Goal: Task Accomplishment & Management: Use online tool/utility

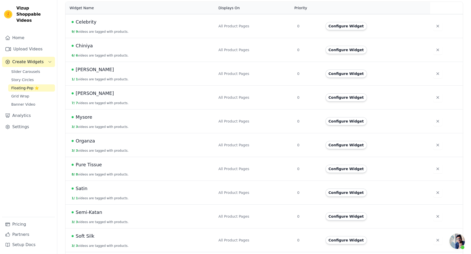
scroll to position [138, 0]
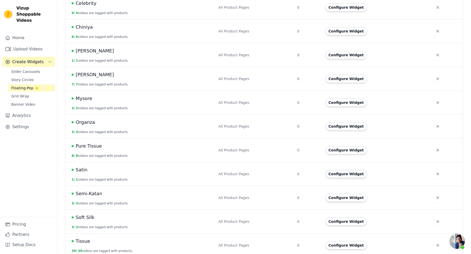
click at [341, 170] on button "Configure Widget" at bounding box center [345, 174] width 41 height 8
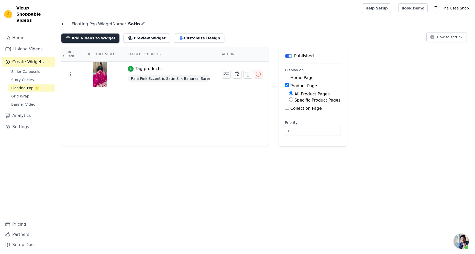
click at [87, 37] on button "Add Videos to Widget" at bounding box center [90, 37] width 58 height 9
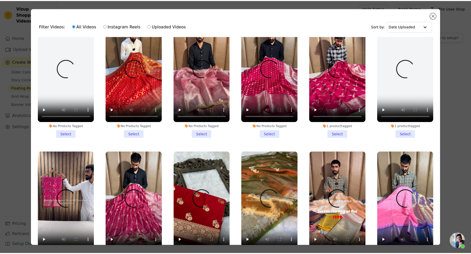
scroll to position [613, 0]
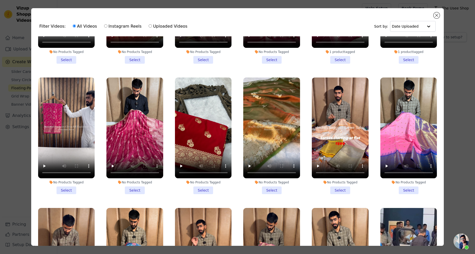
click at [199, 177] on li "No Products Tagged Select" at bounding box center [203, 135] width 57 height 117
click at [0, 0] on input "No Products Tagged Select" at bounding box center [0, 0] width 0 height 0
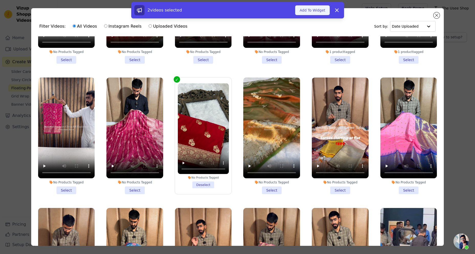
click at [306, 10] on button "Add To Widget" at bounding box center [312, 10] width 34 height 10
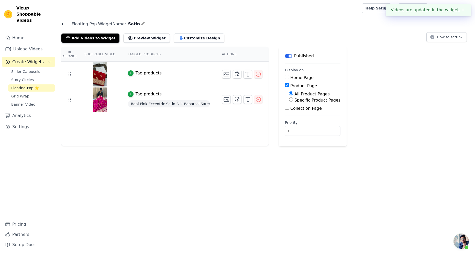
click at [135, 75] on div "Tag products" at bounding box center [148, 73] width 26 height 6
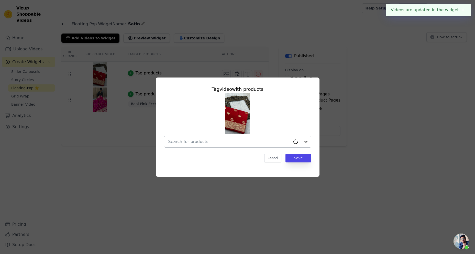
click at [199, 139] on input "text" at bounding box center [229, 142] width 122 height 6
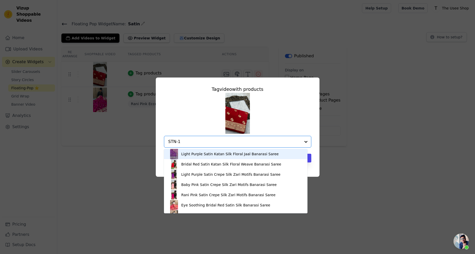
type input "STN-12"
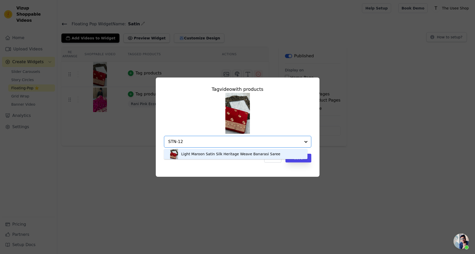
click at [195, 154] on div "Light Maroon Satin Silk Heritage Weave Banarasi Saree" at bounding box center [230, 153] width 99 height 5
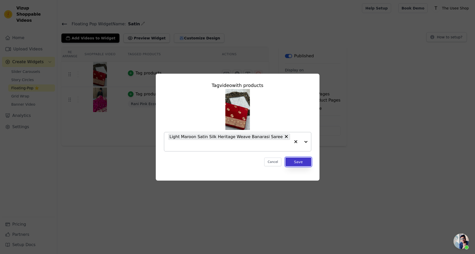
click at [304, 157] on button "Save" at bounding box center [298, 161] width 26 height 9
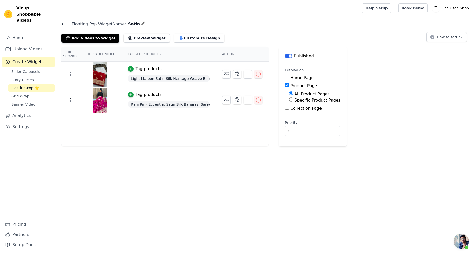
click at [68, 23] on span "Floating Pop Widget Name:" at bounding box center [96, 24] width 58 height 6
click at [66, 23] on icon at bounding box center [64, 24] width 6 height 6
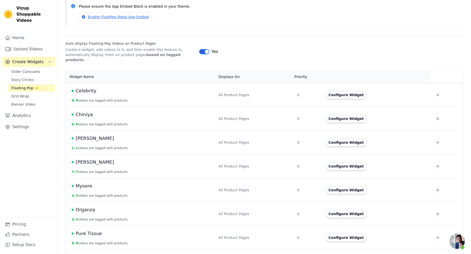
scroll to position [102, 0]
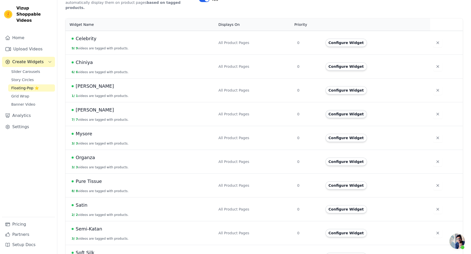
click at [348, 110] on button "Configure Widget" at bounding box center [345, 114] width 41 height 8
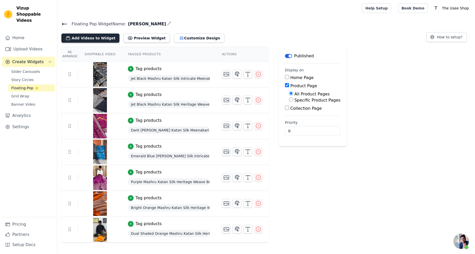
click at [89, 39] on button "Add Videos to Widget" at bounding box center [90, 37] width 58 height 9
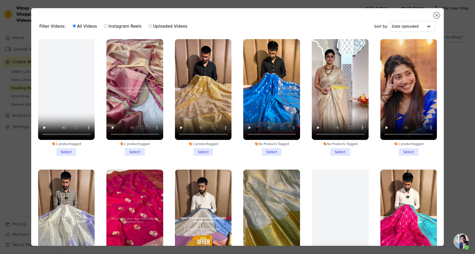
click at [268, 147] on li "No Products Tagged Select" at bounding box center [271, 97] width 57 height 117
click at [0, 0] on input "No Products Tagged Select" at bounding box center [0, 0] width 0 height 0
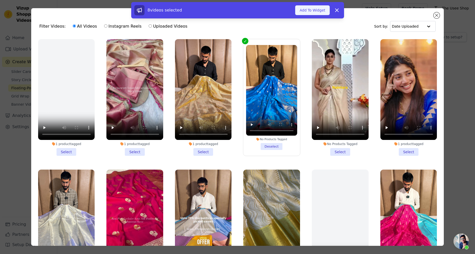
click at [314, 9] on button "Add To Widget" at bounding box center [312, 10] width 34 height 10
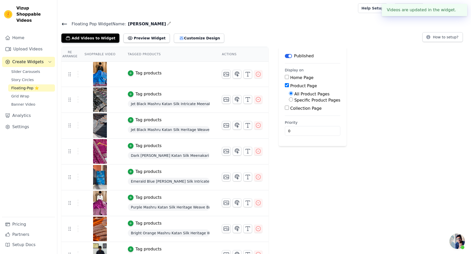
click at [136, 75] on div "Tag products" at bounding box center [148, 73] width 26 height 6
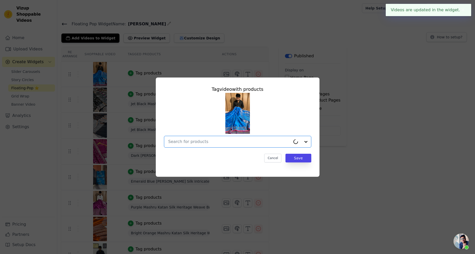
click at [255, 143] on input "text" at bounding box center [229, 142] width 122 height 6
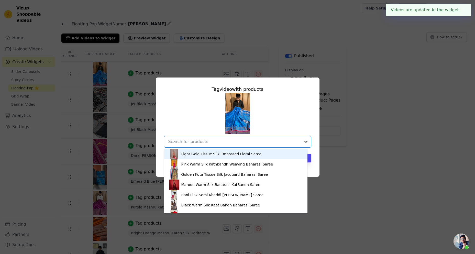
paste input "Eccentric Emerald Blue Shade Mashru Katan Silk Banarasi Saree with Traditional …"
type input "Eccentric Emerald Blue Shade Mashru Katan Silk Banarasi Saree with Traditional …"
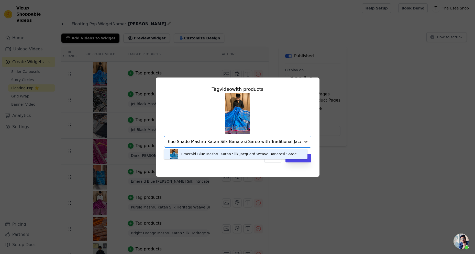
click at [223, 155] on div "Emerald Blue Mashru Katan Silk Jacquard Weave Banarasi Saree" at bounding box center [238, 153] width 115 height 5
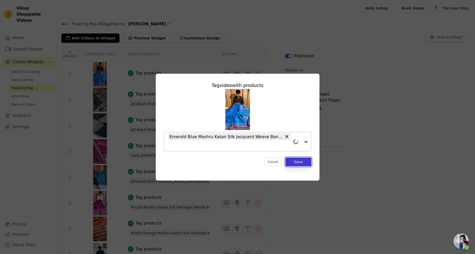
click at [303, 160] on button "Save" at bounding box center [298, 161] width 26 height 9
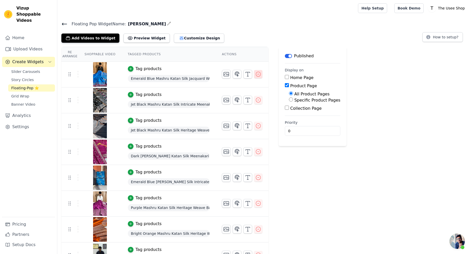
click at [255, 75] on icon "button" at bounding box center [258, 74] width 6 height 6
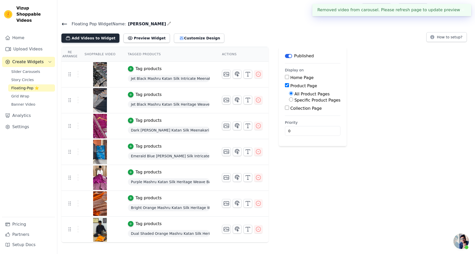
click at [90, 38] on button "Add Videos to Widget" at bounding box center [90, 37] width 58 height 9
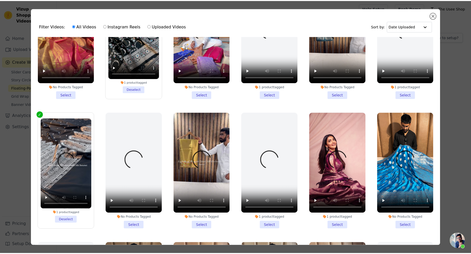
scroll to position [358, 0]
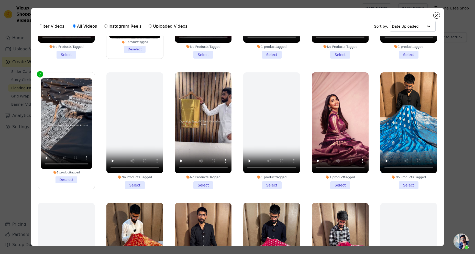
click at [408, 172] on li "No Products Tagged Select" at bounding box center [408, 130] width 57 height 117
click at [0, 0] on input "No Products Tagged Select" at bounding box center [0, 0] width 0 height 0
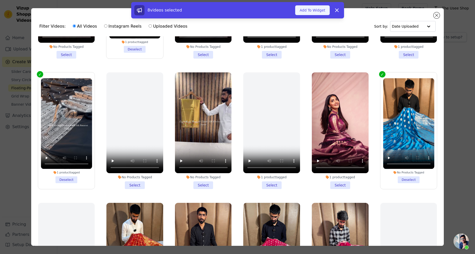
click at [311, 12] on button "Add To Widget" at bounding box center [312, 10] width 34 height 10
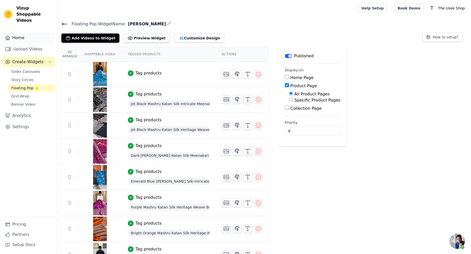
click at [16, 33] on link "Home" at bounding box center [28, 38] width 53 height 10
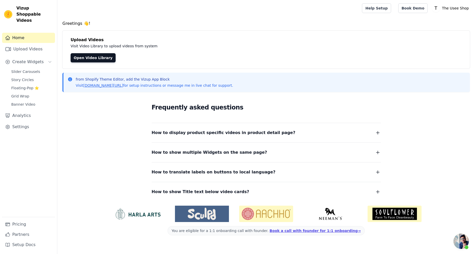
click at [22, 34] on link "Home" at bounding box center [28, 38] width 53 height 10
click at [20, 37] on div "Home Upload Videos Create Widgets Slider Carousels Story Circles Floating-Pop ⭐…" at bounding box center [28, 125] width 53 height 184
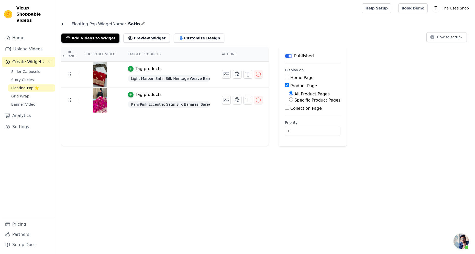
click at [63, 25] on icon at bounding box center [64, 24] width 5 height 2
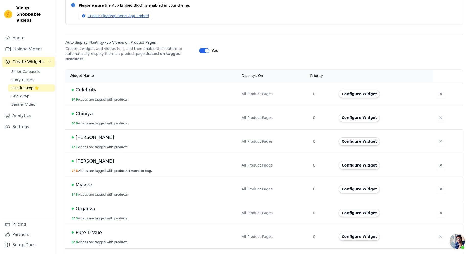
scroll to position [102, 0]
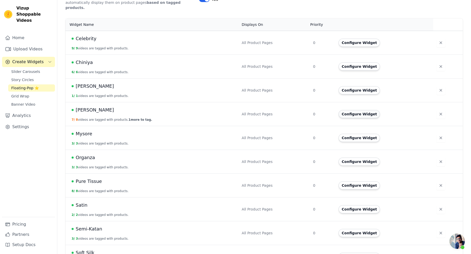
click at [348, 111] on button "Configure Widget" at bounding box center [358, 114] width 41 height 8
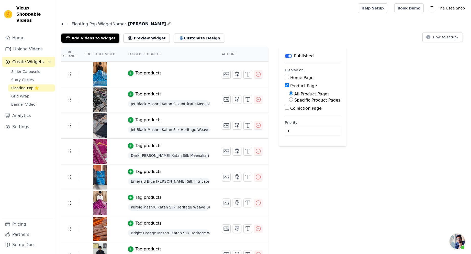
click at [142, 75] on div "Tag products" at bounding box center [148, 73] width 26 height 6
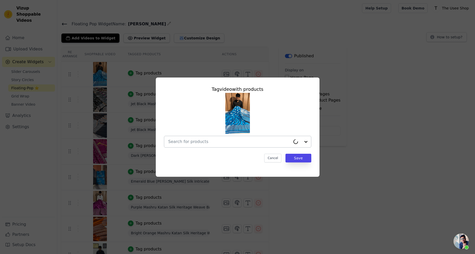
click at [240, 141] on input "text" at bounding box center [229, 142] width 122 height 6
click at [208, 144] on input "text" at bounding box center [234, 142] width 132 height 6
paste input "MSH-154"
type input "MSH-154"
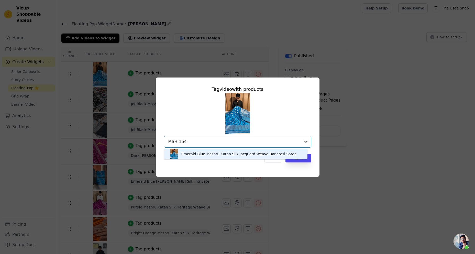
click at [210, 154] on div "Emerald Blue Mashru Katan Silk Jacquard Weave Banarasi Saree" at bounding box center [238, 153] width 115 height 5
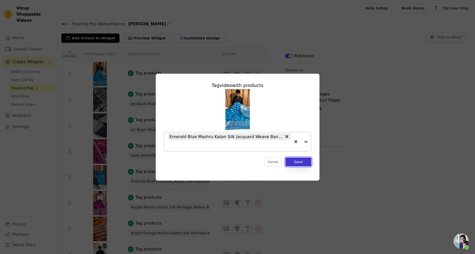
click at [303, 160] on button "Save" at bounding box center [298, 161] width 26 height 9
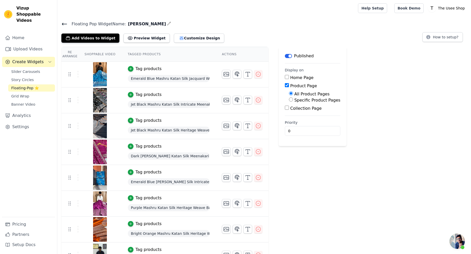
click at [66, 24] on icon at bounding box center [64, 24] width 5 height 2
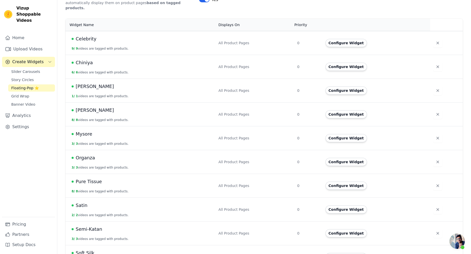
scroll to position [102, 0]
click at [340, 65] on button "Configure Widget" at bounding box center [345, 66] width 41 height 8
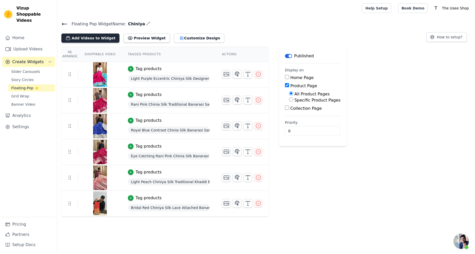
click at [93, 38] on button "Add Videos to Widget" at bounding box center [90, 37] width 58 height 9
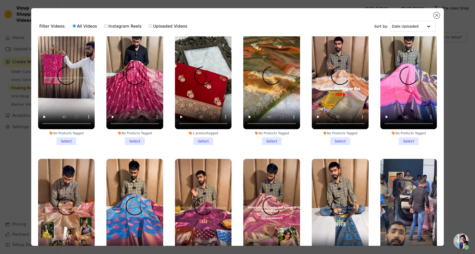
scroll to position [665, 0]
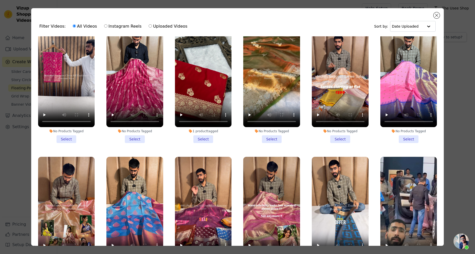
click at [67, 128] on li "No Products Tagged Select" at bounding box center [66, 84] width 57 height 117
click at [0, 0] on input "No Products Tagged Select" at bounding box center [0, 0] width 0 height 0
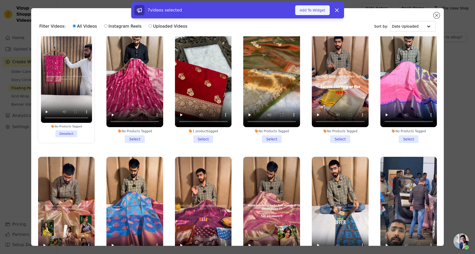
click at [313, 9] on button "Add To Widget" at bounding box center [312, 10] width 34 height 10
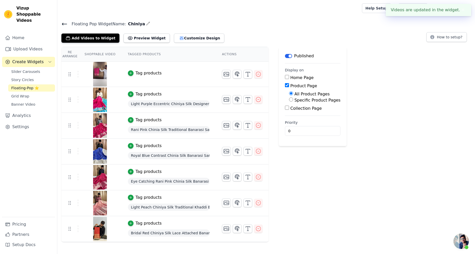
click at [144, 74] on div "Tag products" at bounding box center [148, 73] width 26 height 6
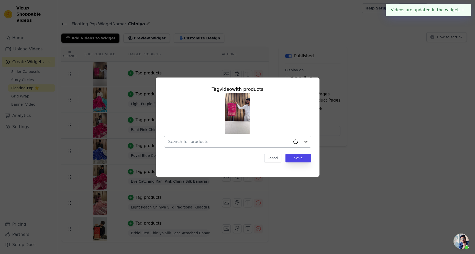
click at [241, 138] on div at bounding box center [229, 141] width 122 height 11
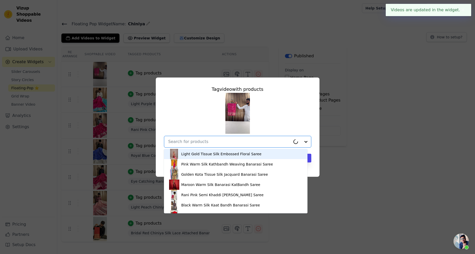
paste input "CHNI-174"
type input "CHNI-174"
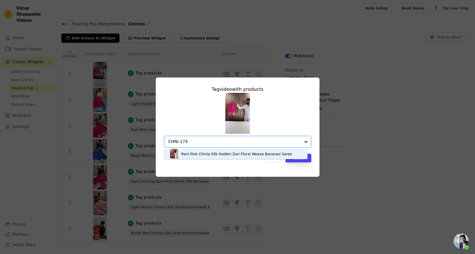
click at [208, 157] on div "Rani Pink Chinia Silk Golden Zari Floral Weave Banarasi Saree" at bounding box center [235, 154] width 133 height 10
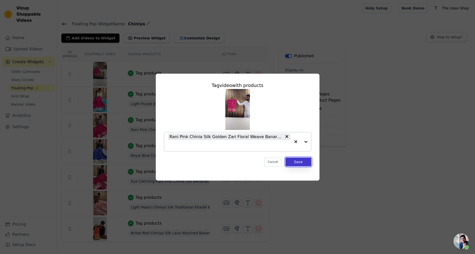
click at [304, 161] on button "Save" at bounding box center [298, 161] width 26 height 9
